Goal: Task Accomplishment & Management: Use online tool/utility

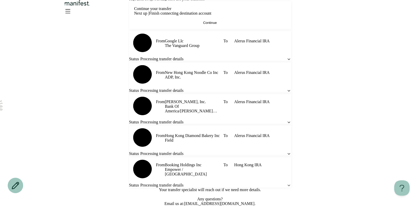
scroll to position [254, 0]
click at [183, 183] on span "Processing transfer details" at bounding box center [161, 185] width 43 height 5
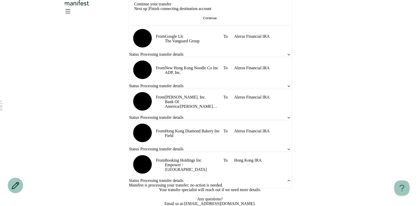
scroll to position [0, 0]
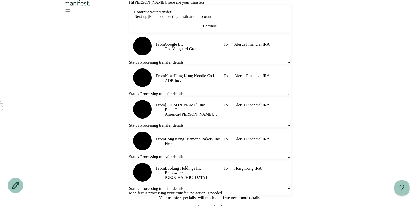
click at [209, 28] on span "Continue" at bounding box center [210, 26] width 14 height 4
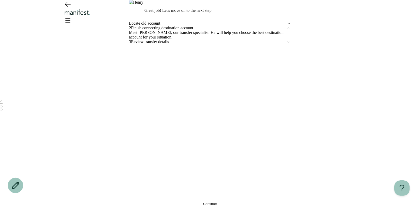
click at [178, 202] on button "Continue" at bounding box center [210, 204] width 162 height 4
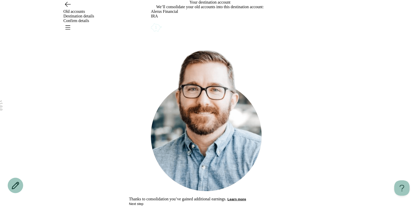
click at [143, 202] on button "Next step" at bounding box center [136, 204] width 14 height 4
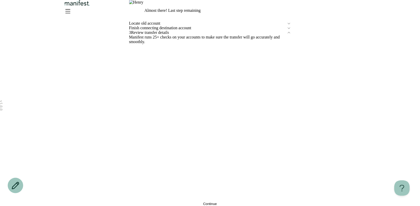
click at [196, 202] on button "Continue" at bounding box center [210, 204] width 162 height 4
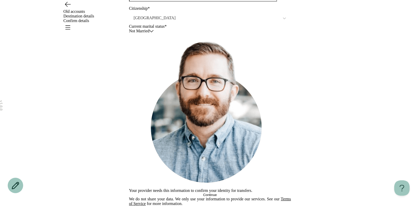
click at [191, 193] on button "Continue" at bounding box center [210, 195] width 162 height 4
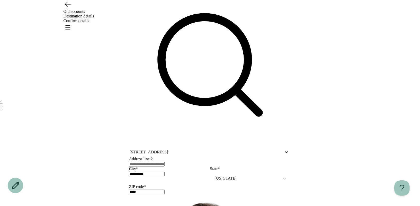
scroll to position [60, 0]
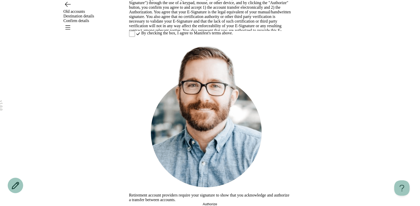
scroll to position [171, 0]
click at [143, 35] on span "By checking the box, I agree to Manifest's terms above." at bounding box center [186, 33] width 91 height 5
click at [194, 202] on button "Authorize" at bounding box center [210, 204] width 162 height 4
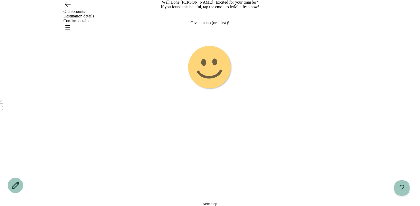
click at [210, 132] on icon "Emoji 1 touch loop animation" at bounding box center [210, 68] width 128 height 128
click at [221, 202] on button "Next step" at bounding box center [210, 204] width 162 height 4
